Goal: Task Accomplishment & Management: Use online tool/utility

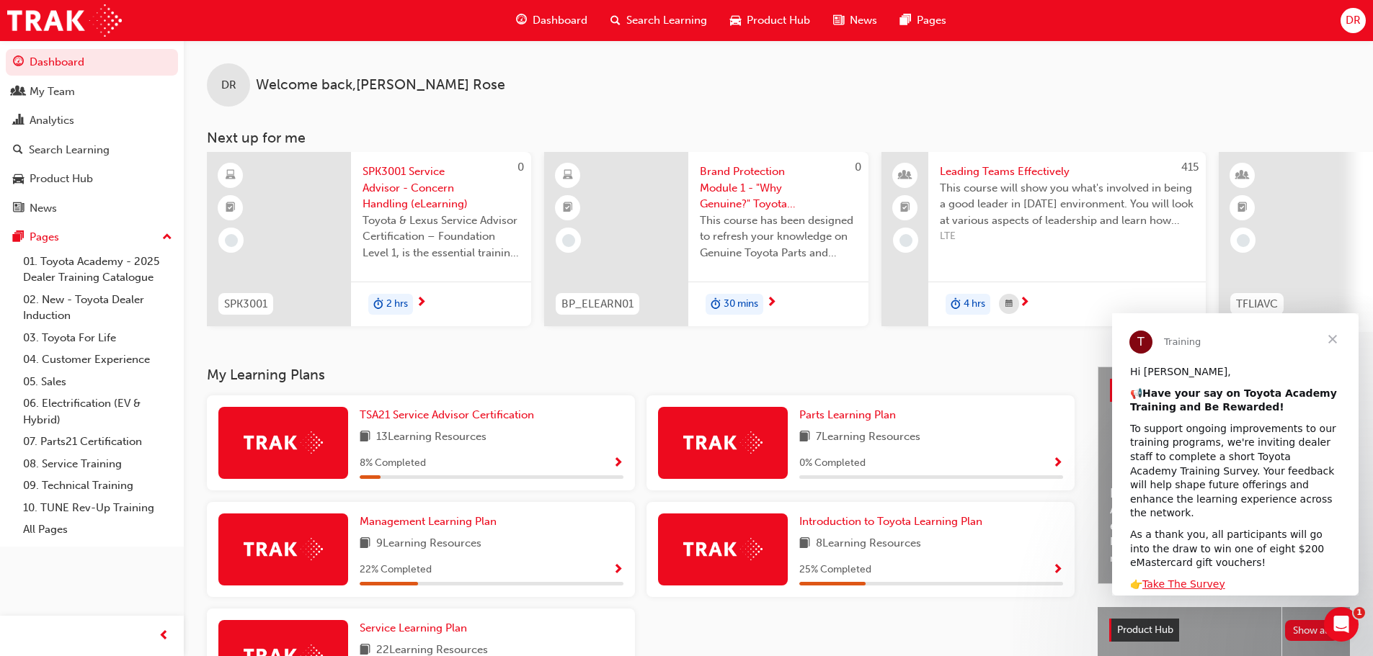
click at [1328, 340] on span "Close" at bounding box center [1332, 339] width 52 height 52
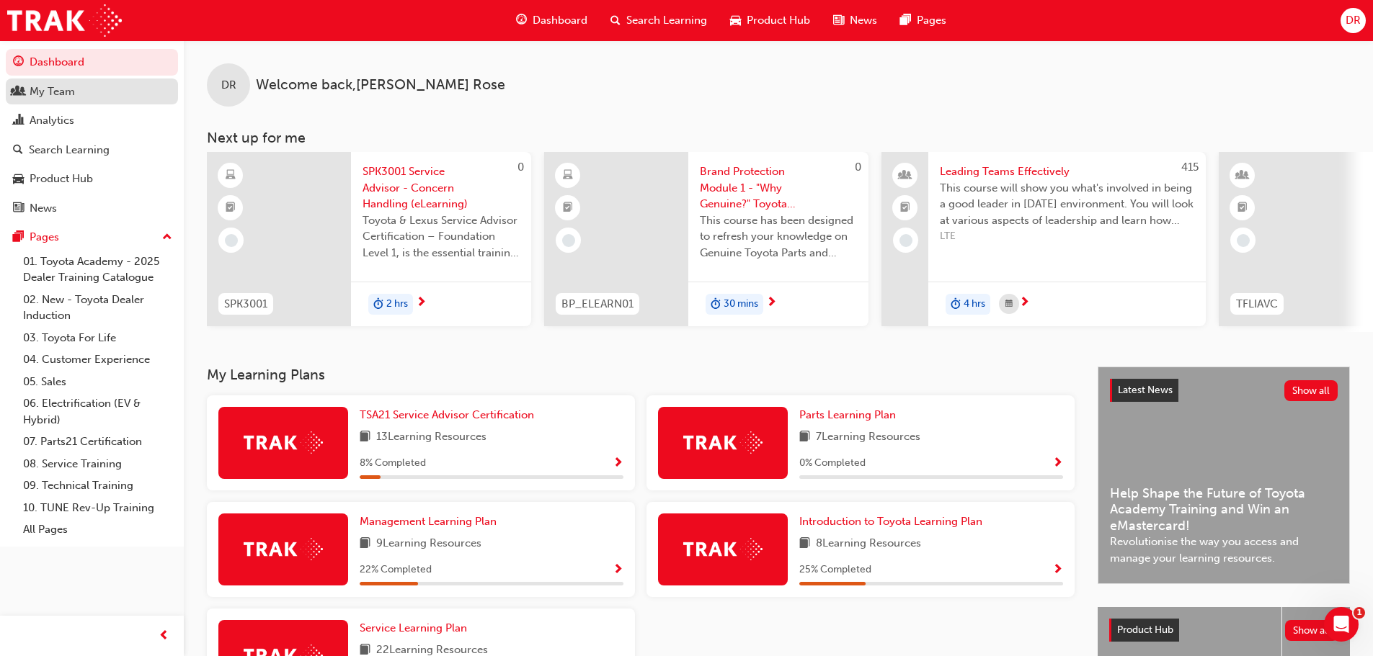
click at [84, 93] on div "My Team" at bounding box center [92, 92] width 158 height 18
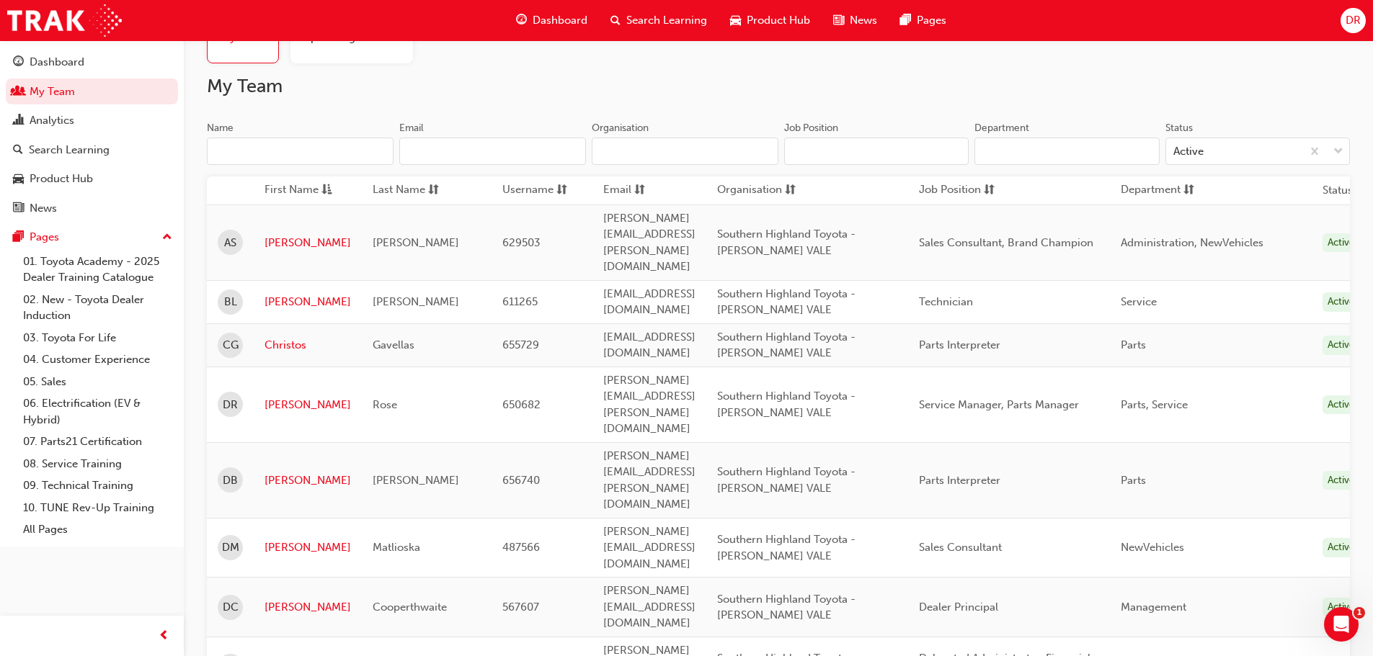
scroll to position [144, 0]
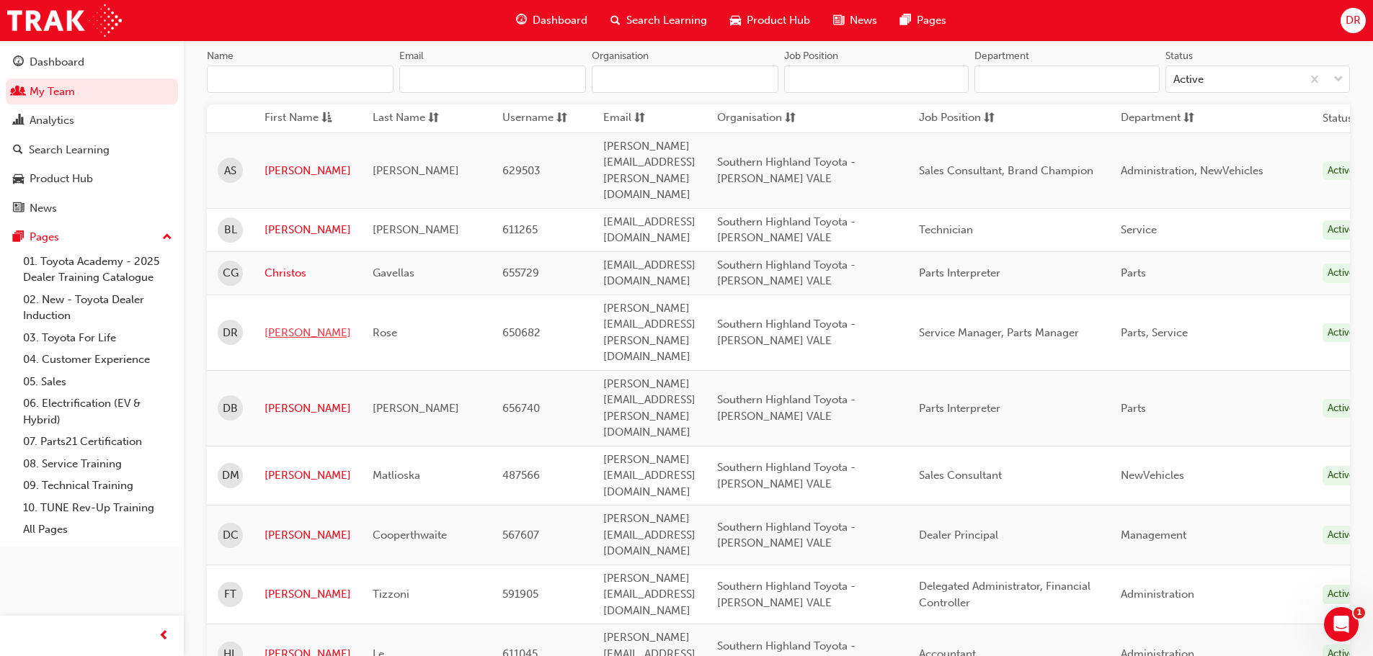
click at [276, 325] on link "[PERSON_NAME]" at bounding box center [307, 333] width 86 height 17
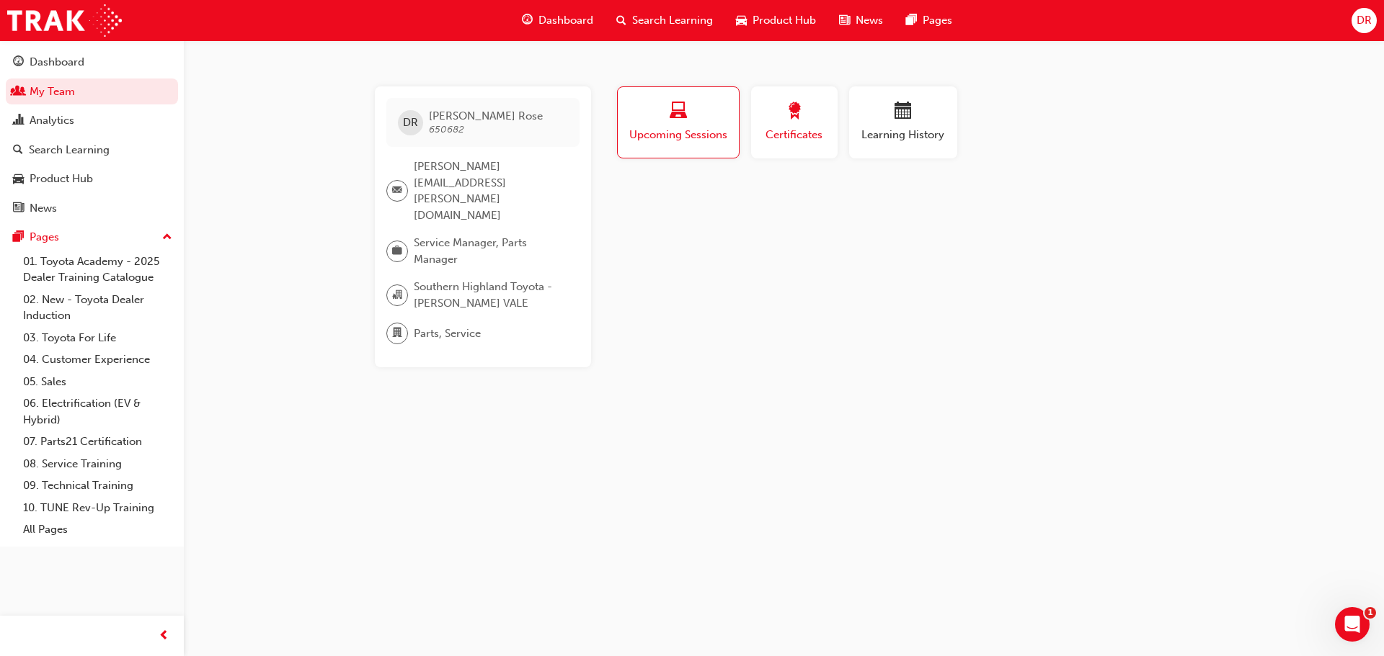
click at [811, 105] on div "button" at bounding box center [794, 113] width 65 height 22
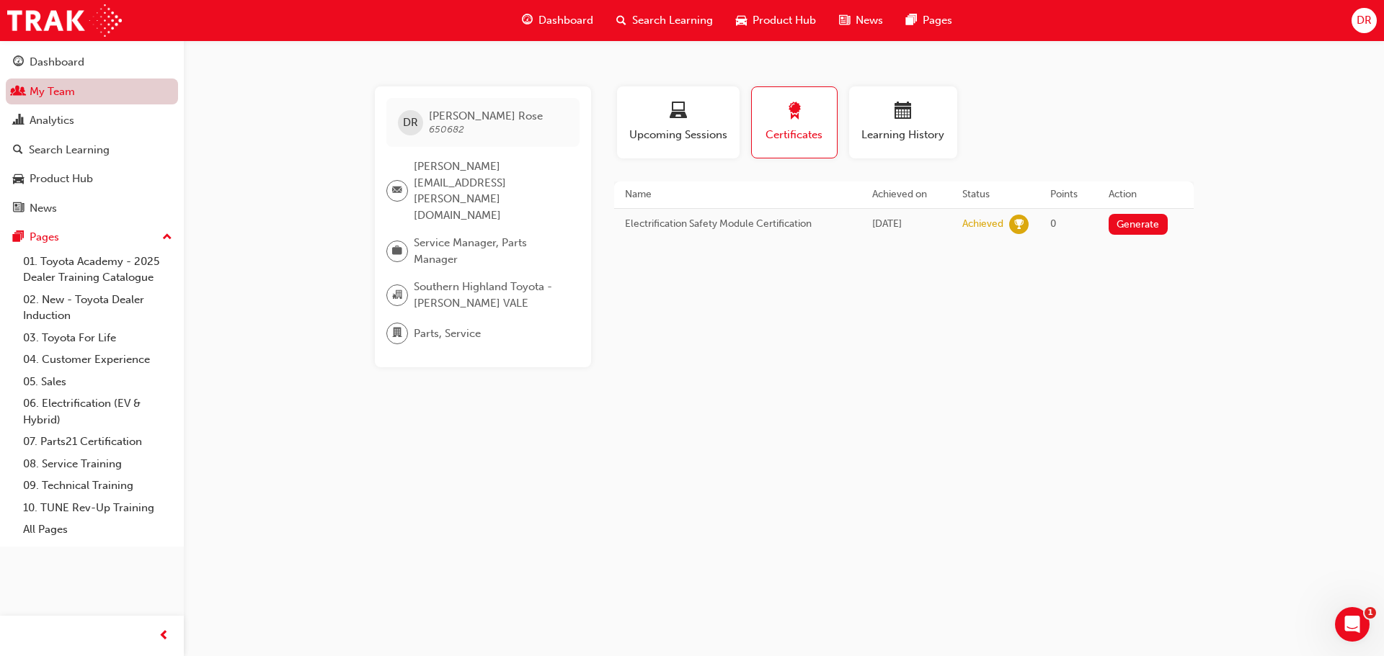
click at [45, 87] on link "My Team" at bounding box center [92, 92] width 172 height 27
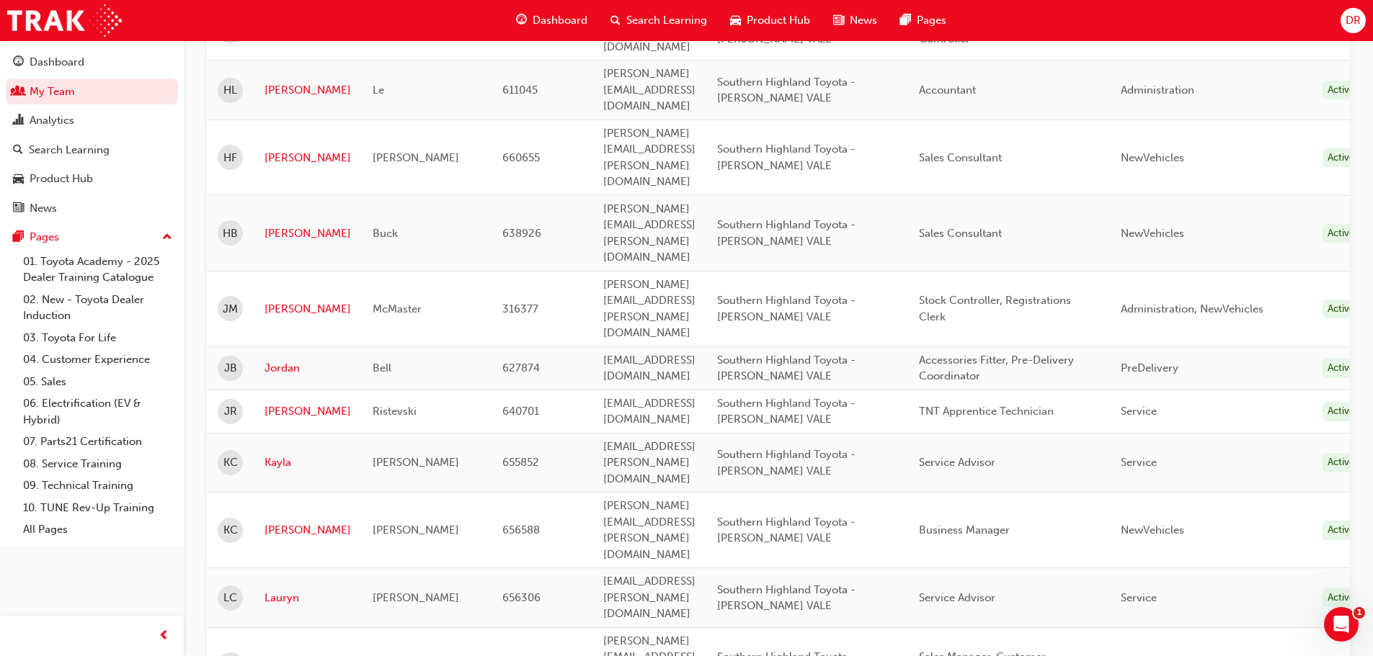
scroll to position [721, 0]
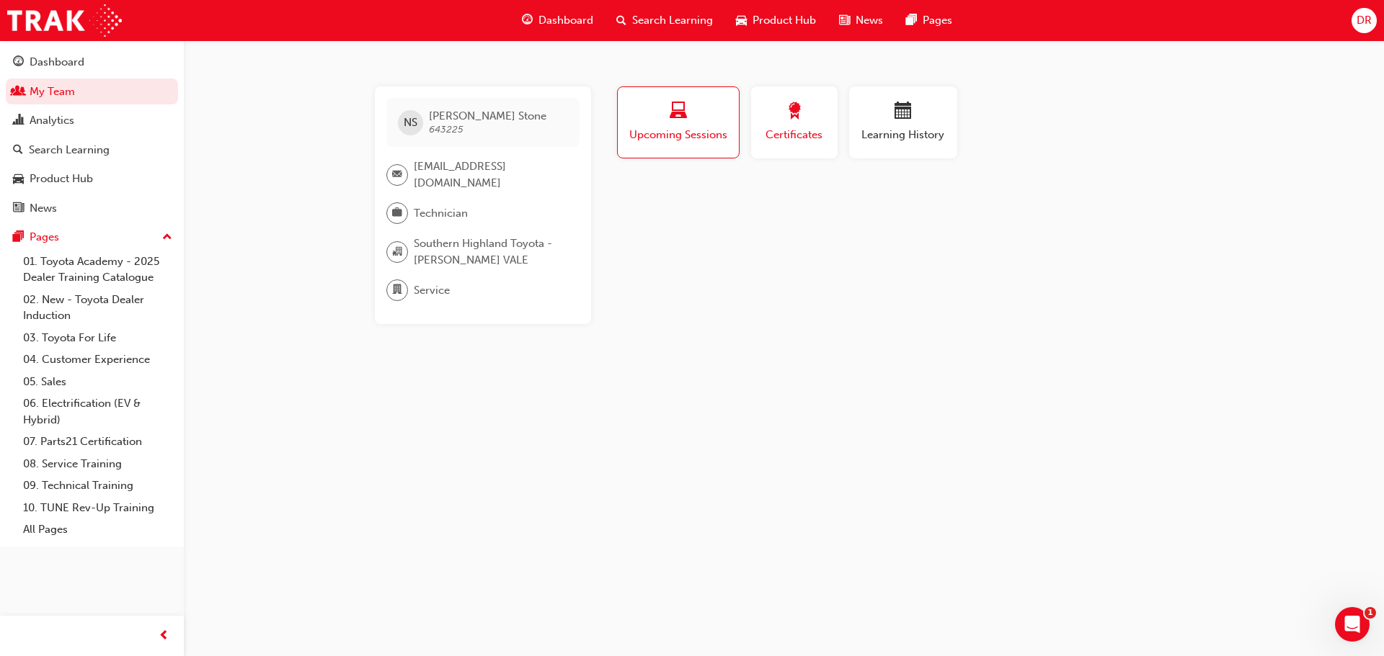
click at [796, 135] on span "Certificates" at bounding box center [794, 135] width 65 height 17
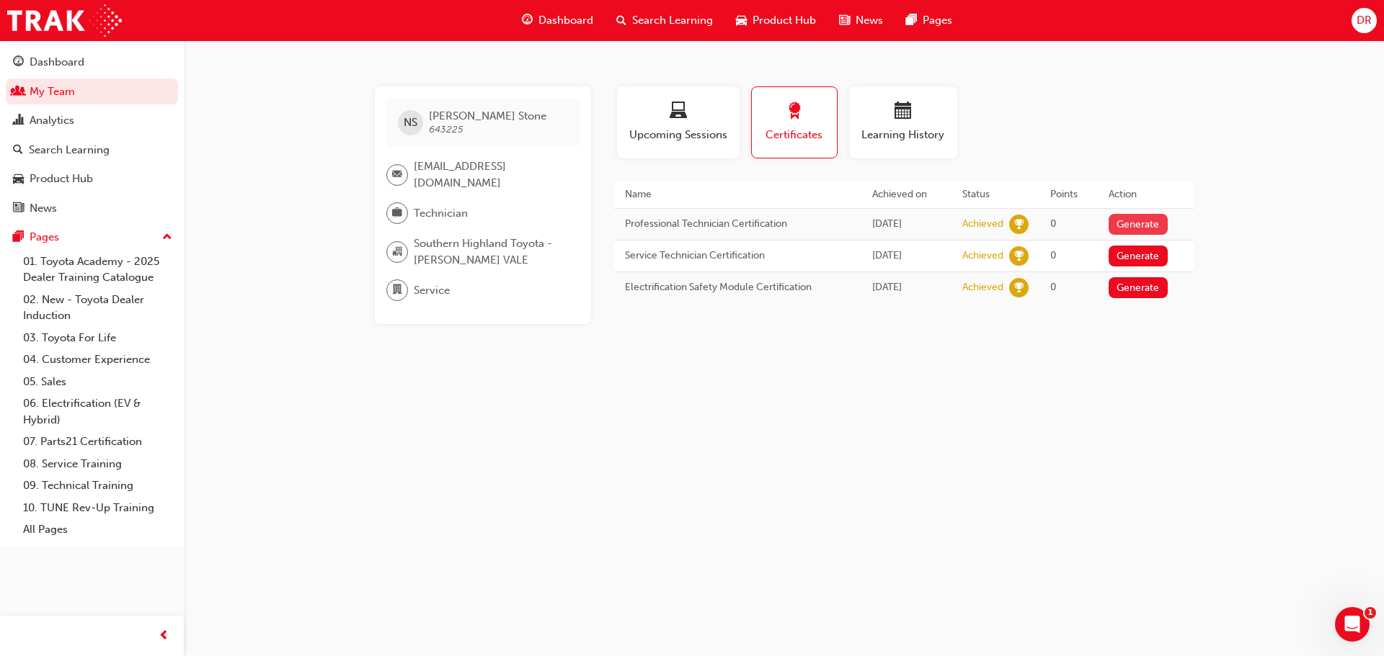
click at [1165, 223] on button "Generate" at bounding box center [1137, 224] width 59 height 21
click at [1131, 229] on td "Download PDF" at bounding box center [1141, 223] width 102 height 30
click at [1134, 224] on link "Download PDF" at bounding box center [1134, 223] width 66 height 12
